Goal: Find specific page/section: Find specific page/section

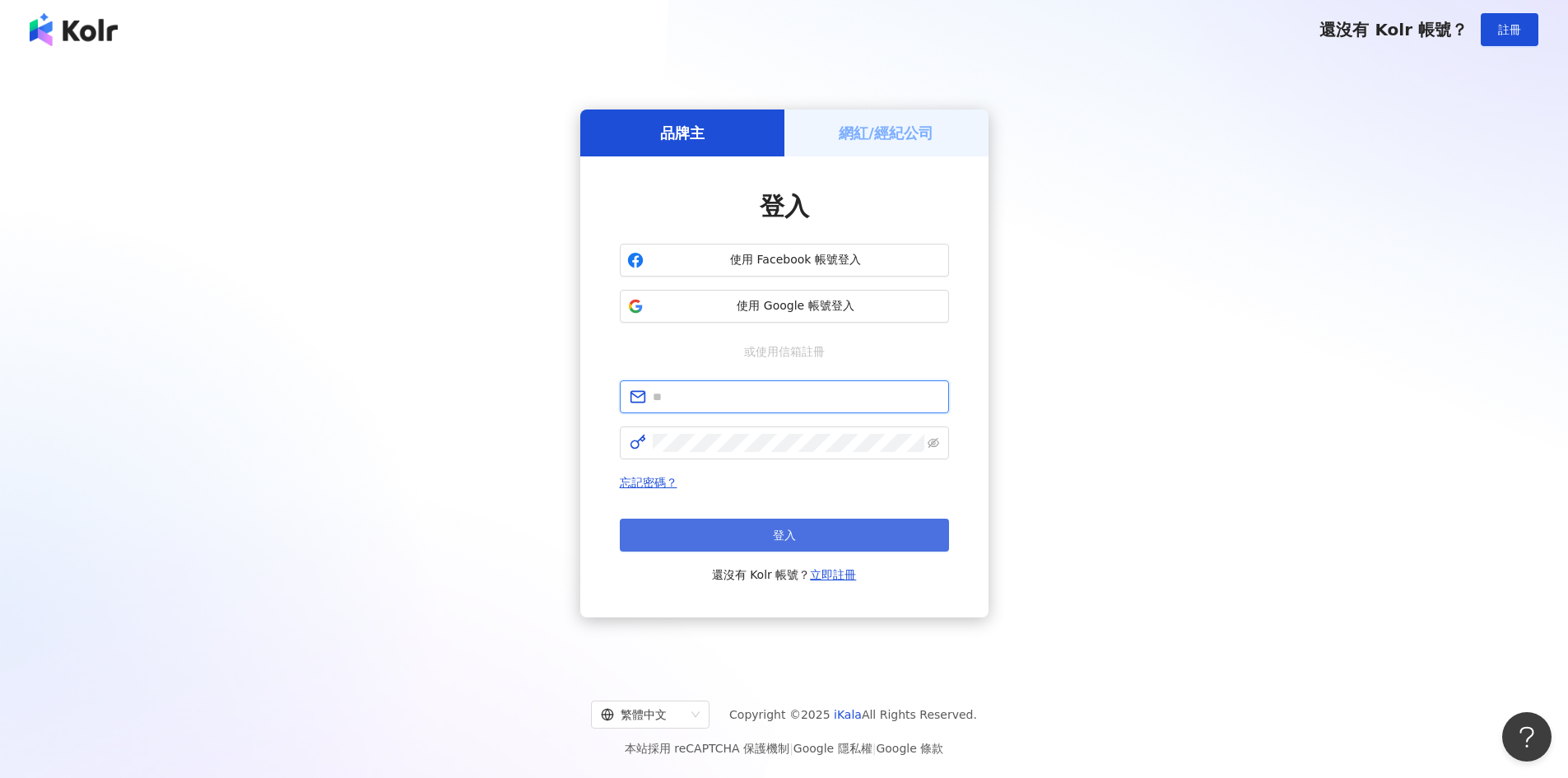
type input "**********"
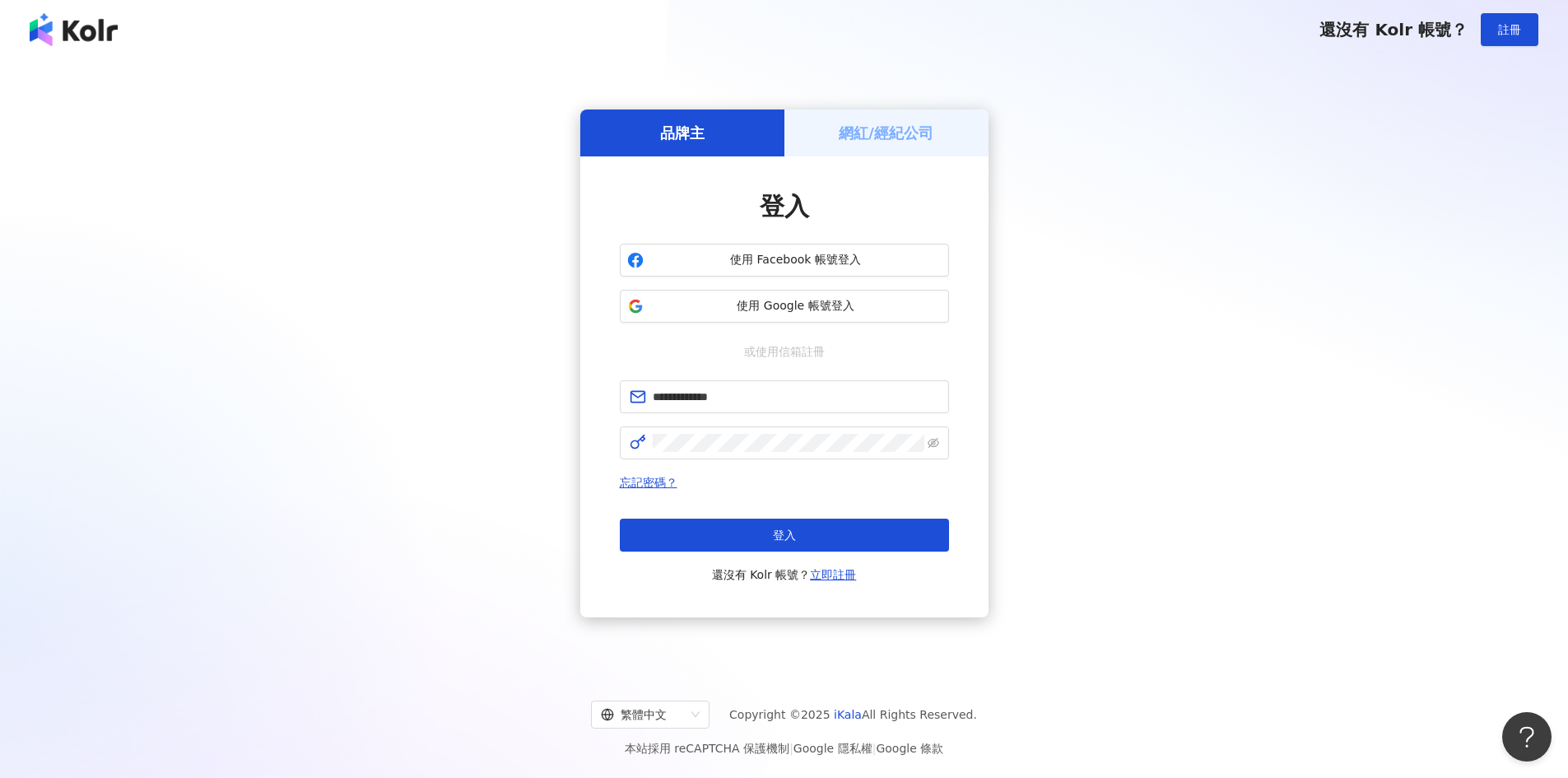
click at [725, 537] on button "登入" at bounding box center [784, 535] width 329 height 33
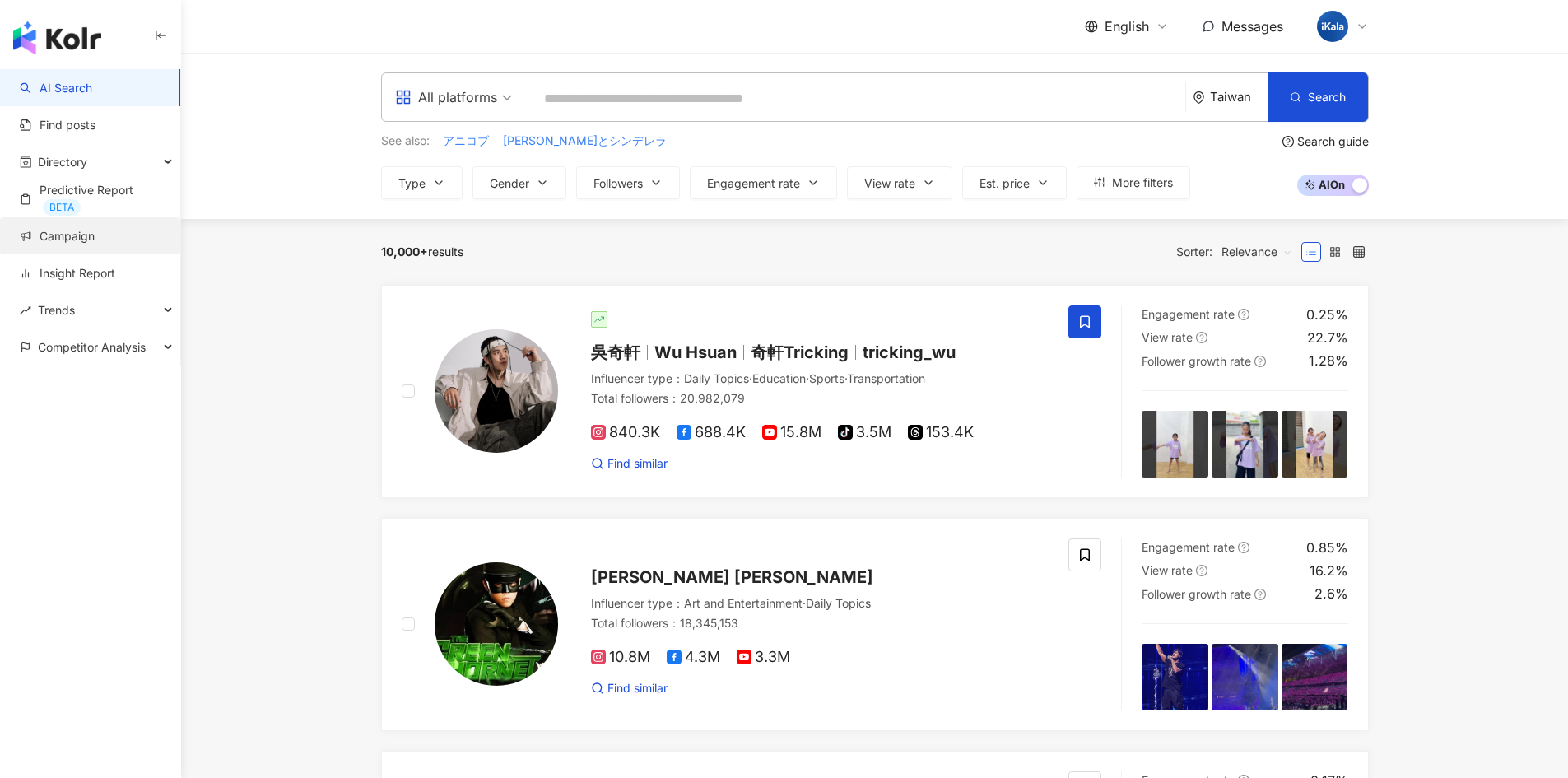
click at [82, 235] on link "Campaign" at bounding box center [57, 236] width 74 height 16
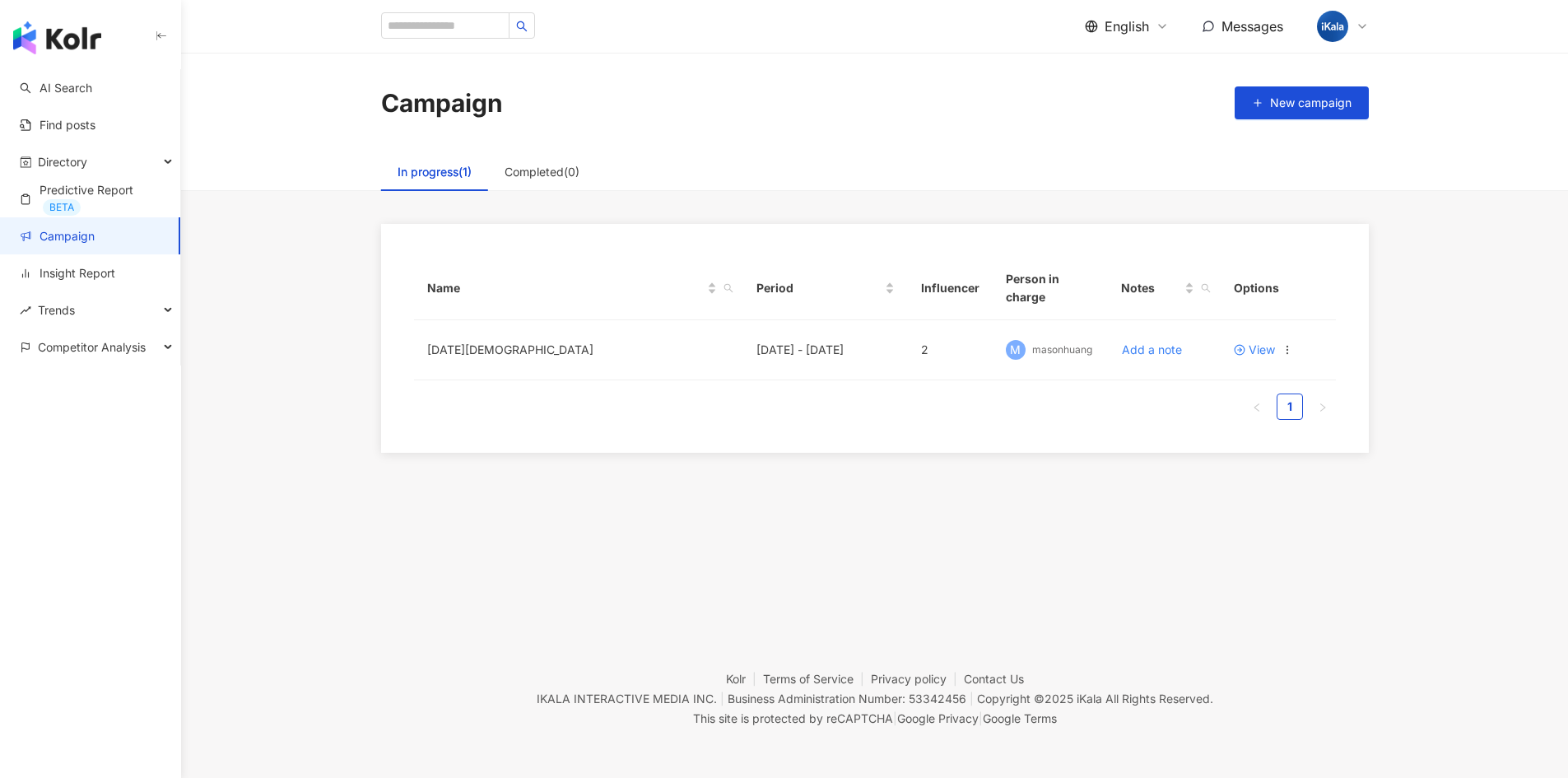
click at [78, 29] on img "button" at bounding box center [57, 38] width 88 height 33
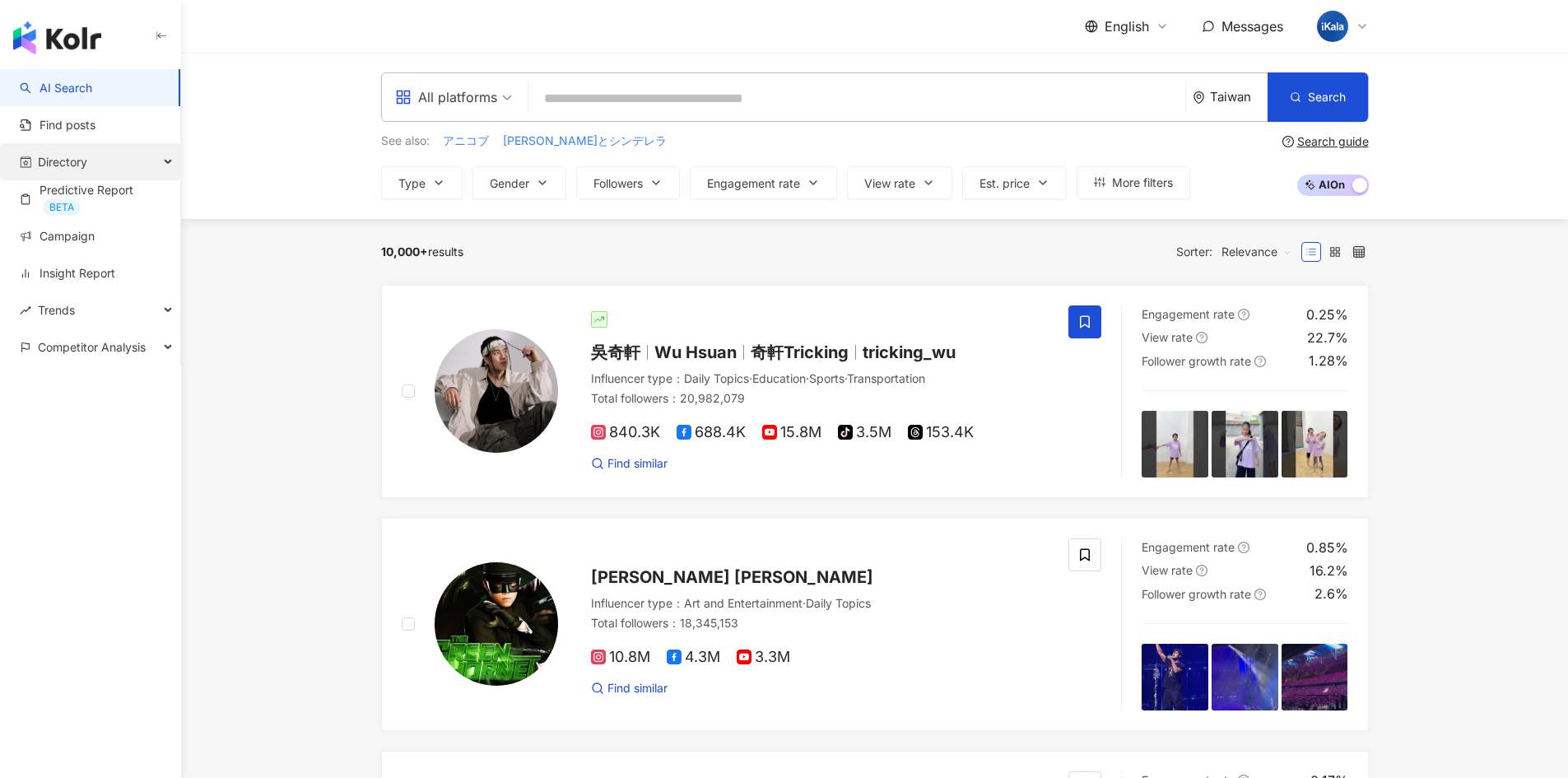
click at [164, 162] on div "Directory" at bounding box center [90, 161] width 180 height 37
click at [163, 344] on div "Competitor Analysis" at bounding box center [90, 346] width 180 height 37
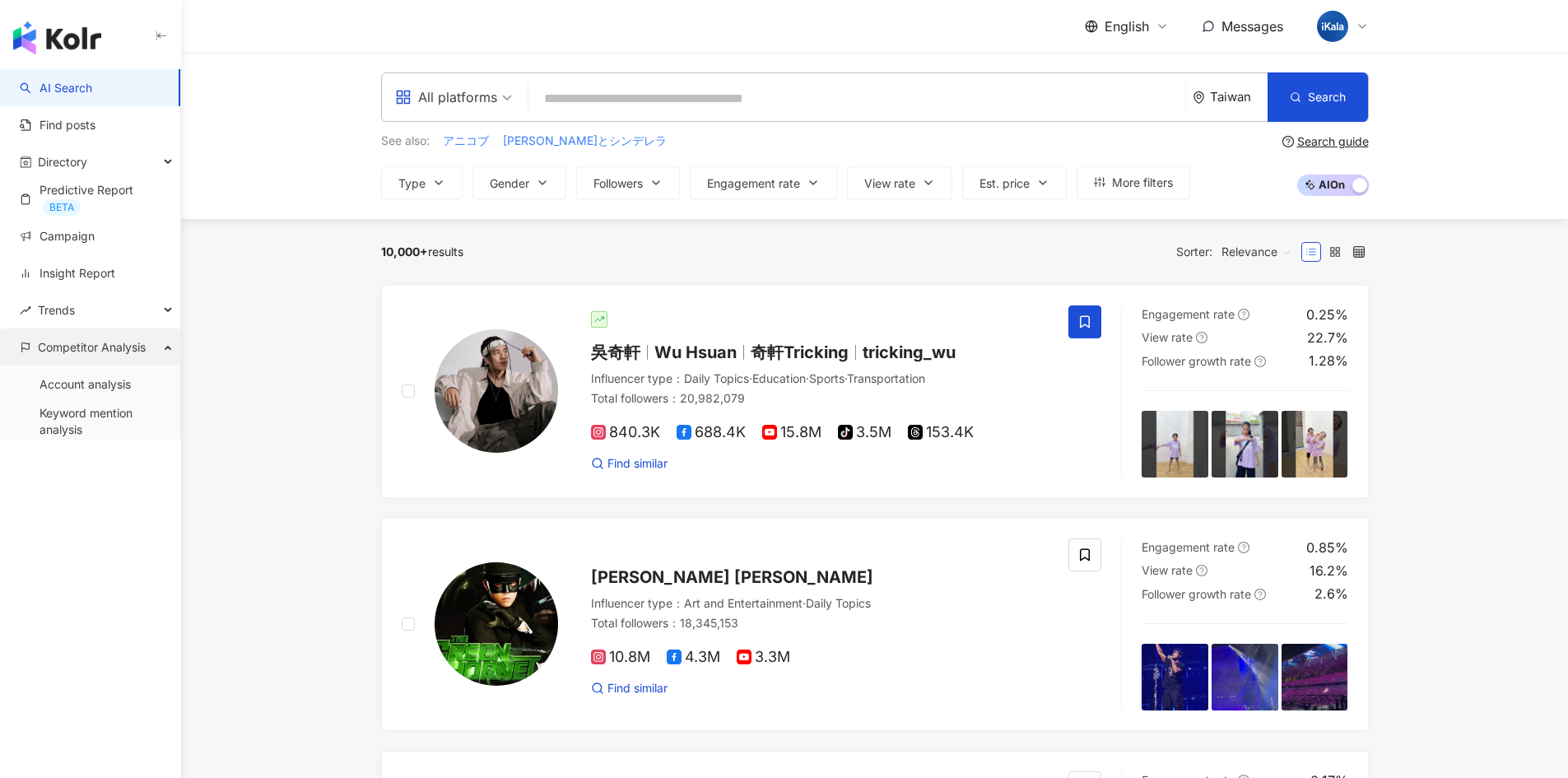
click at [170, 344] on div "Competitor Analysis" at bounding box center [90, 346] width 180 height 37
drag, startPoint x: 170, startPoint y: 344, endPoint x: 161, endPoint y: 340, distance: 9.8
click at [161, 340] on div "Competitor Analysis" at bounding box center [90, 346] width 180 height 37
click at [166, 344] on div "Competitor Analysis" at bounding box center [90, 346] width 180 height 37
click at [163, 308] on div "Trends" at bounding box center [90, 309] width 180 height 37
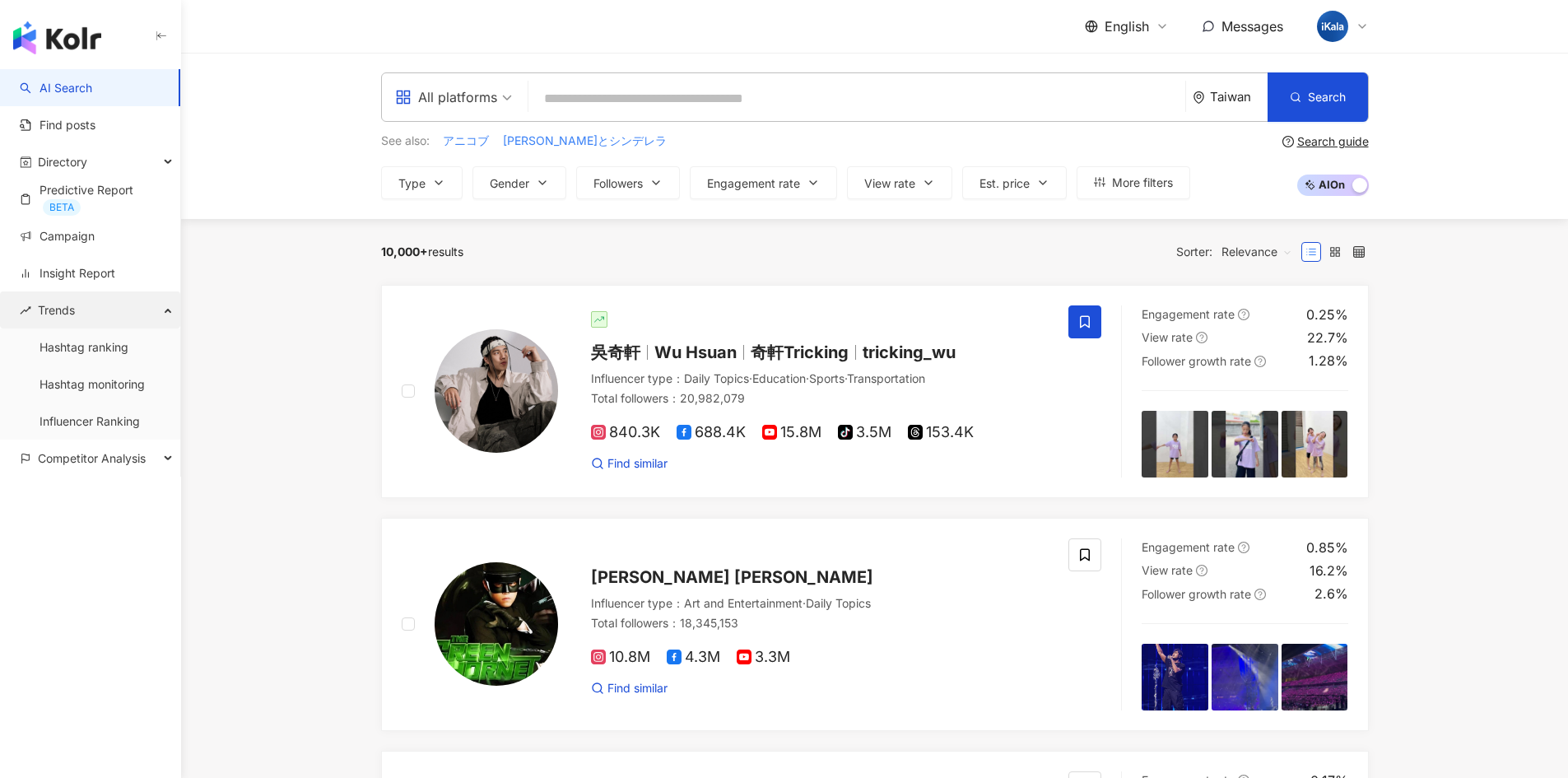
click at [169, 308] on div "Trends" at bounding box center [90, 309] width 180 height 37
